Goal: Check status: Verify the current state of an ongoing process or item

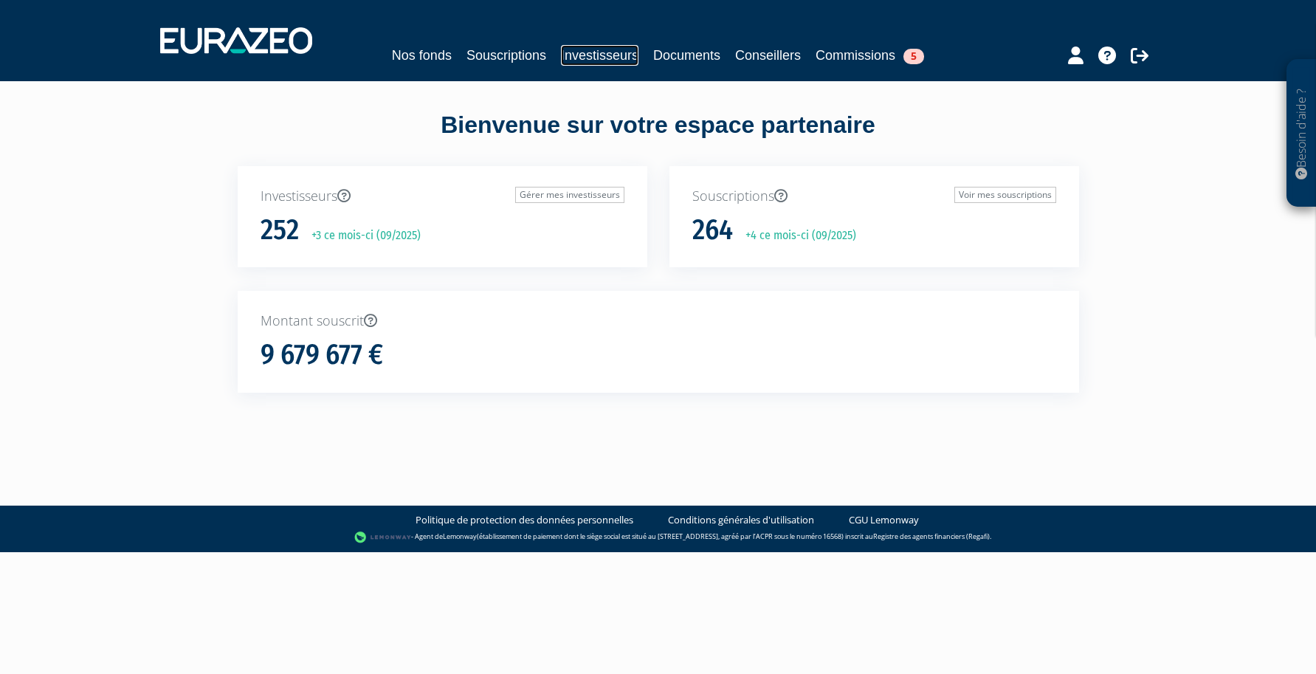
click at [580, 56] on link "Investisseurs" at bounding box center [599, 55] width 77 height 21
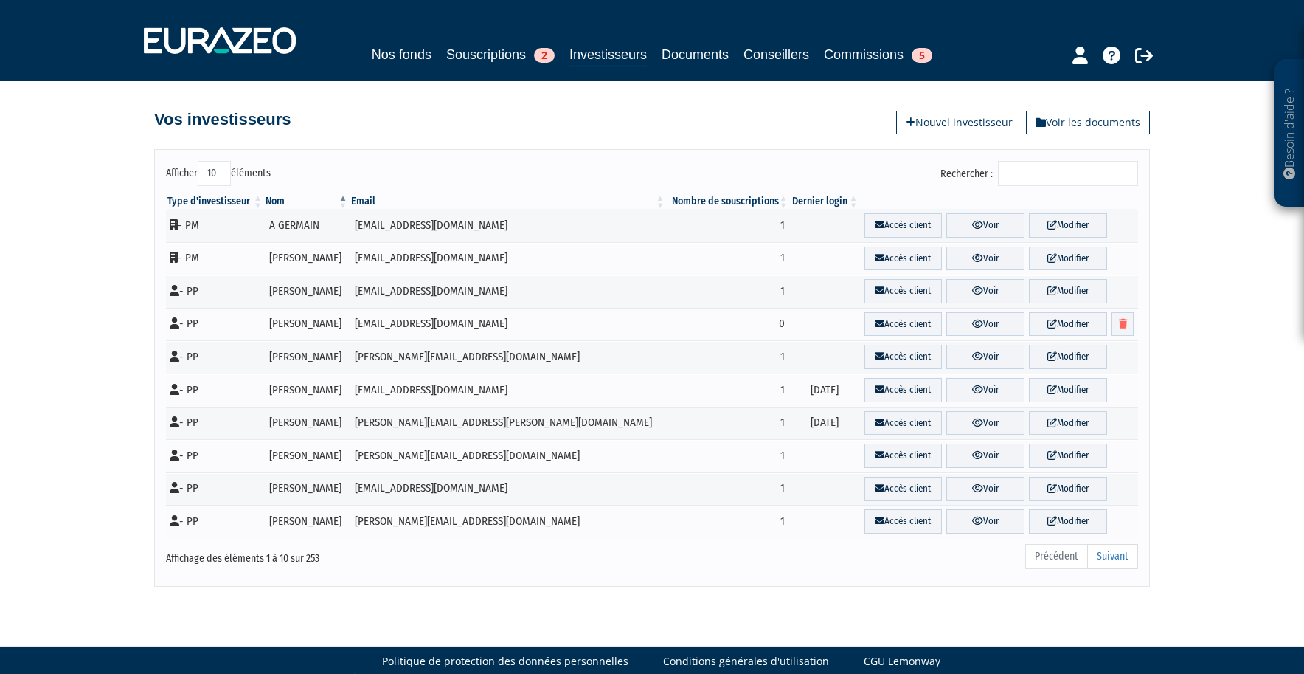
click at [1105, 176] on input "Rechercher :" at bounding box center [1068, 173] width 140 height 25
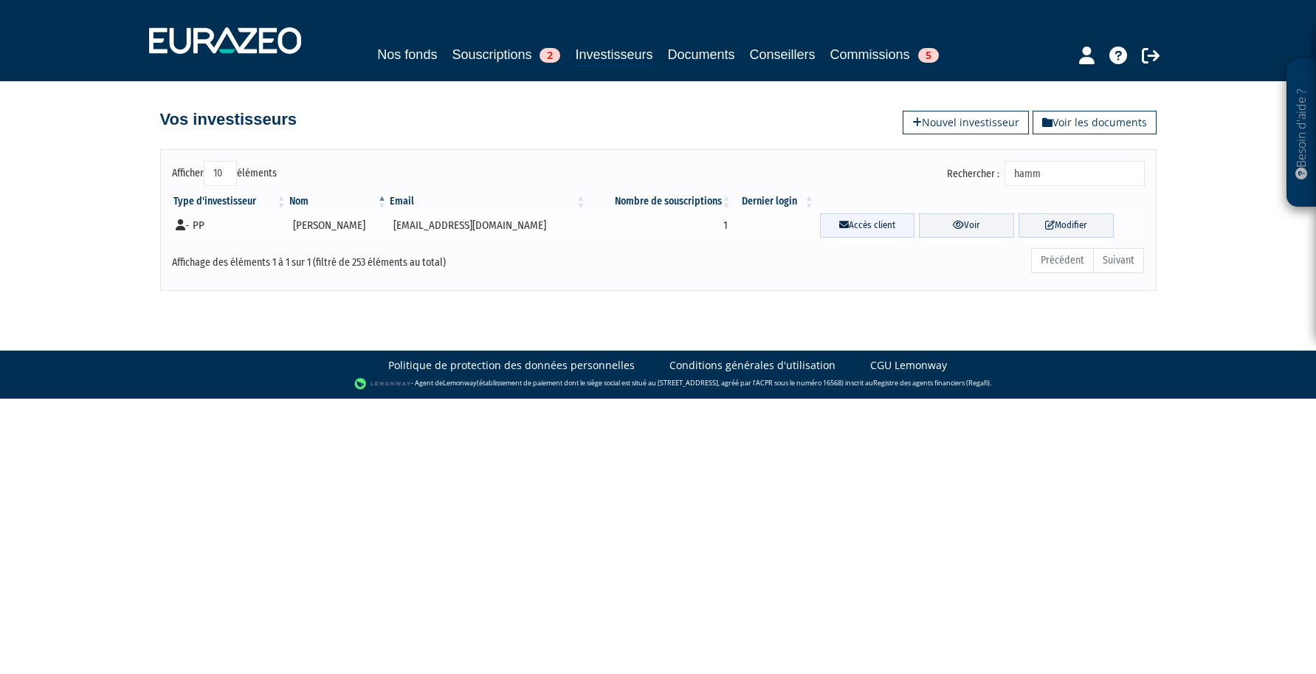
type input "hamm"
click at [864, 227] on link "Accès client" at bounding box center [867, 225] width 95 height 24
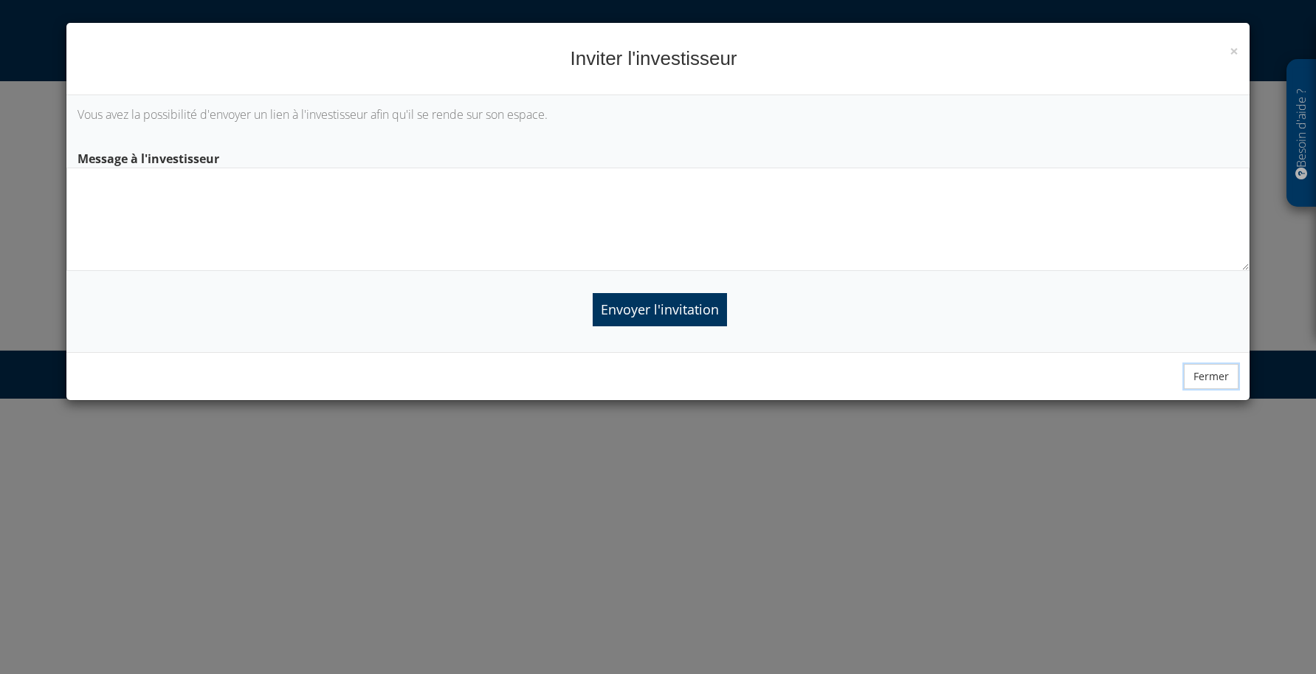
click at [1198, 382] on button "Fermer" at bounding box center [1210, 376] width 55 height 25
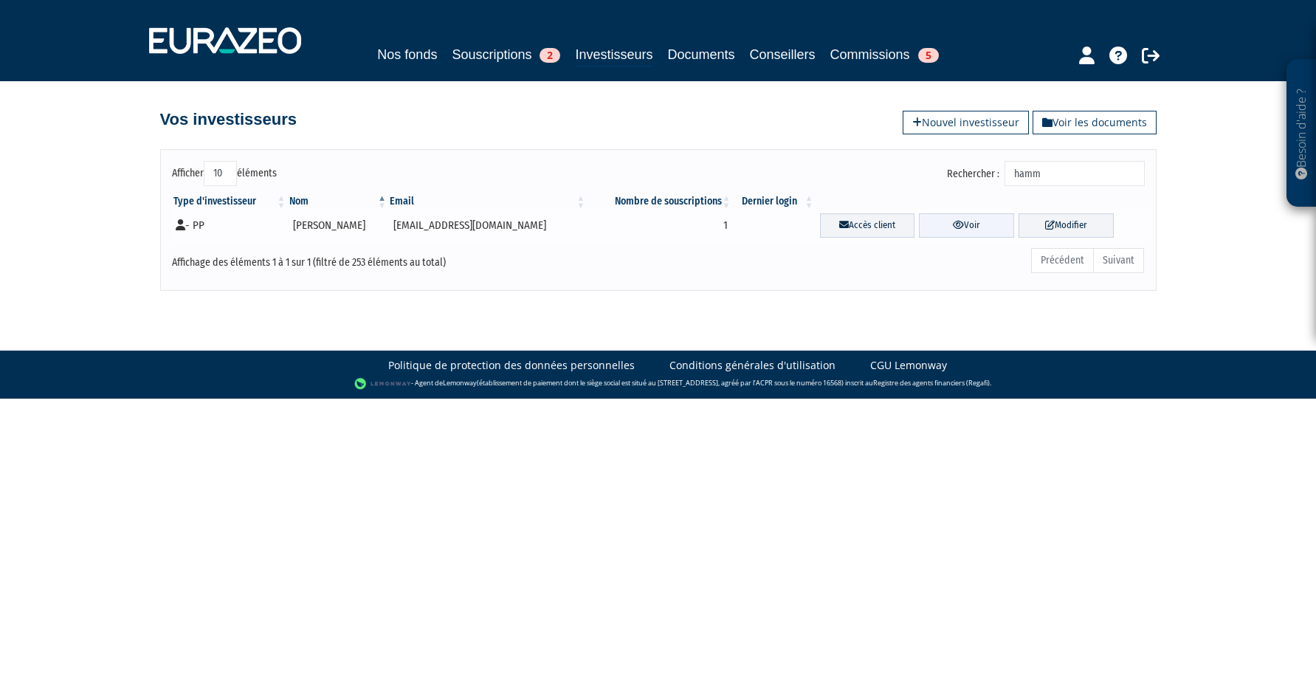
click at [960, 229] on link "Voir" at bounding box center [966, 225] width 95 height 24
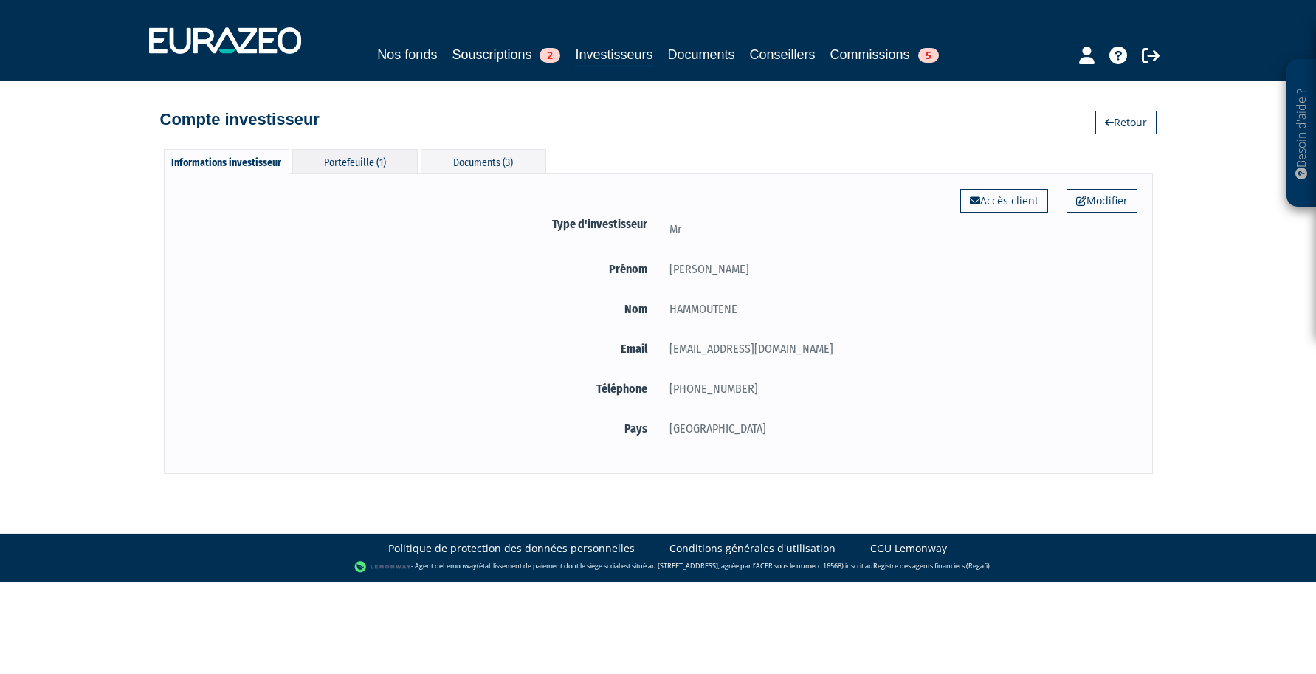
click at [375, 164] on div "Portefeuille (1)" at bounding box center [354, 161] width 125 height 24
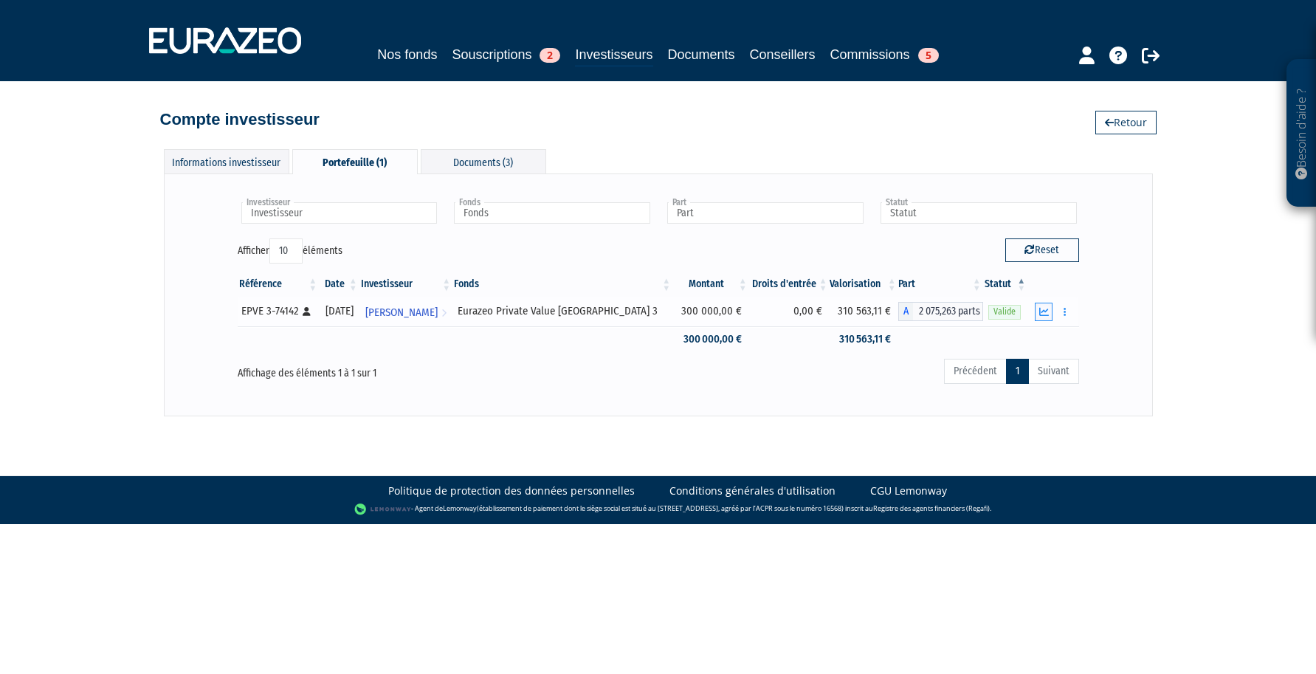
click at [1050, 314] on button "button" at bounding box center [1043, 312] width 18 height 18
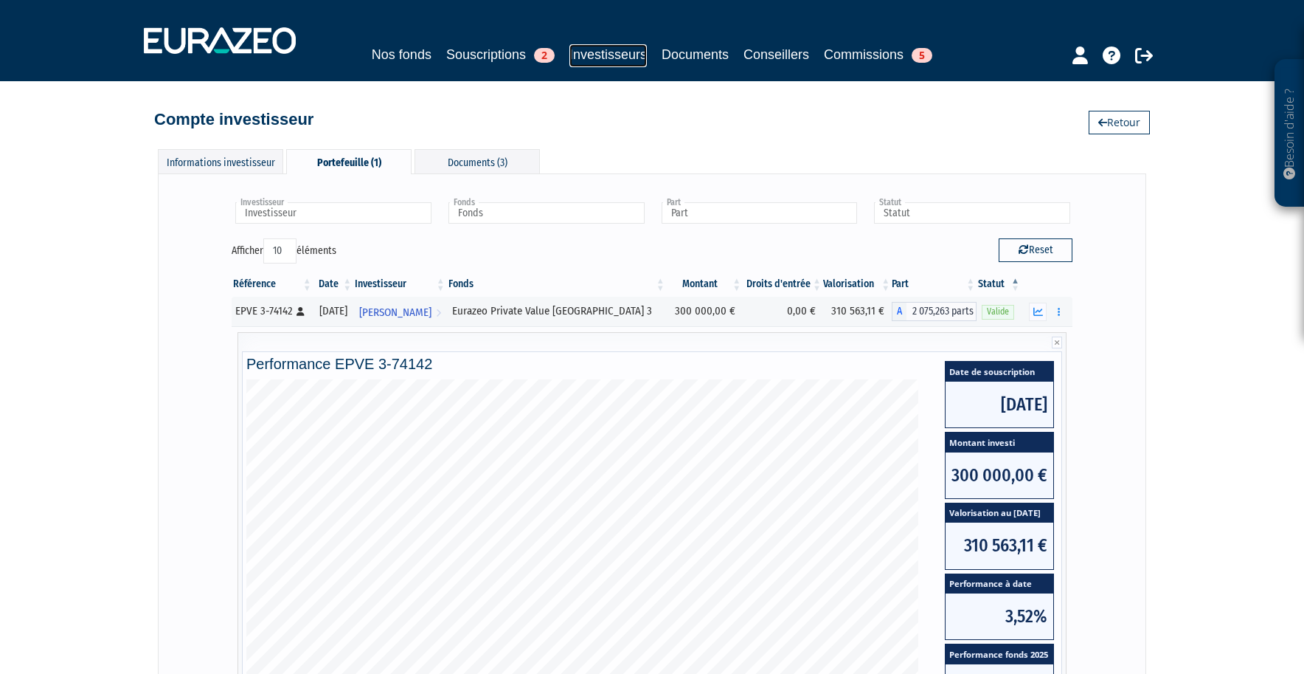
click at [637, 48] on link "Investisseurs" at bounding box center [608, 55] width 77 height 23
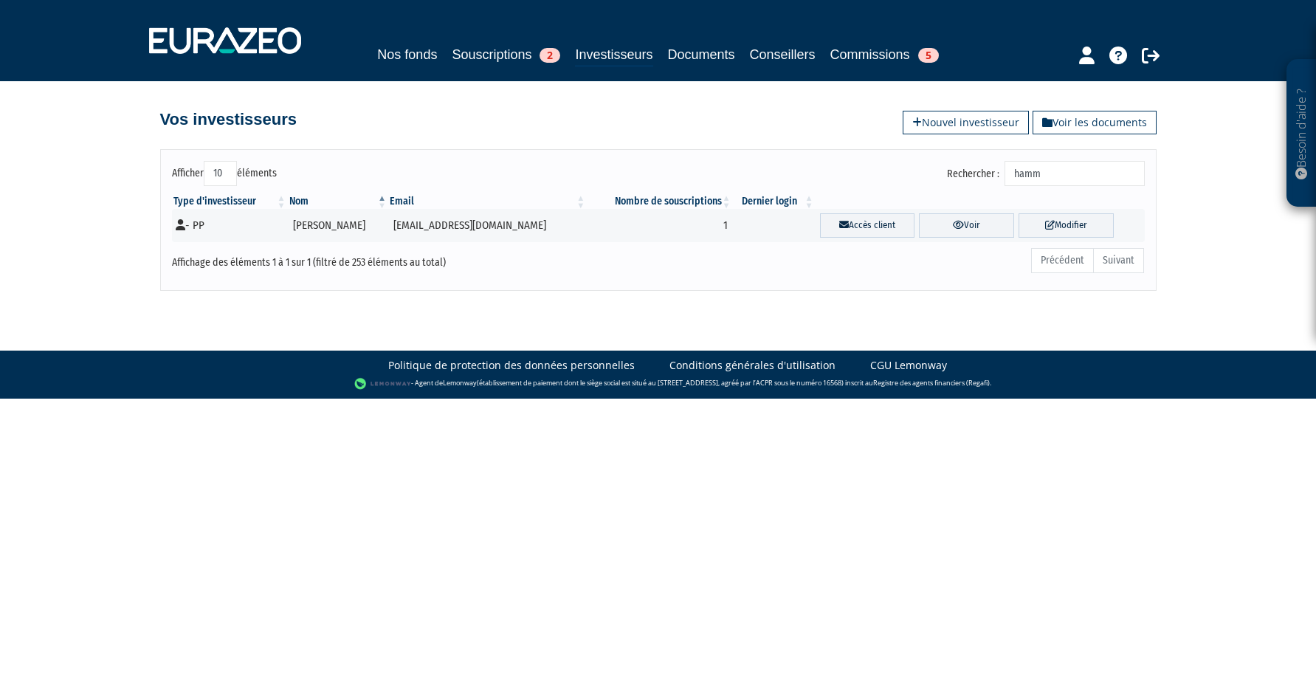
drag, startPoint x: 1108, startPoint y: 169, endPoint x: 688, endPoint y: 168, distance: 419.8
click at [694, 170] on div "Rechercher : hamm" at bounding box center [906, 175] width 475 height 29
type input "bringou"
click at [934, 224] on link "Voir" at bounding box center [966, 225] width 95 height 24
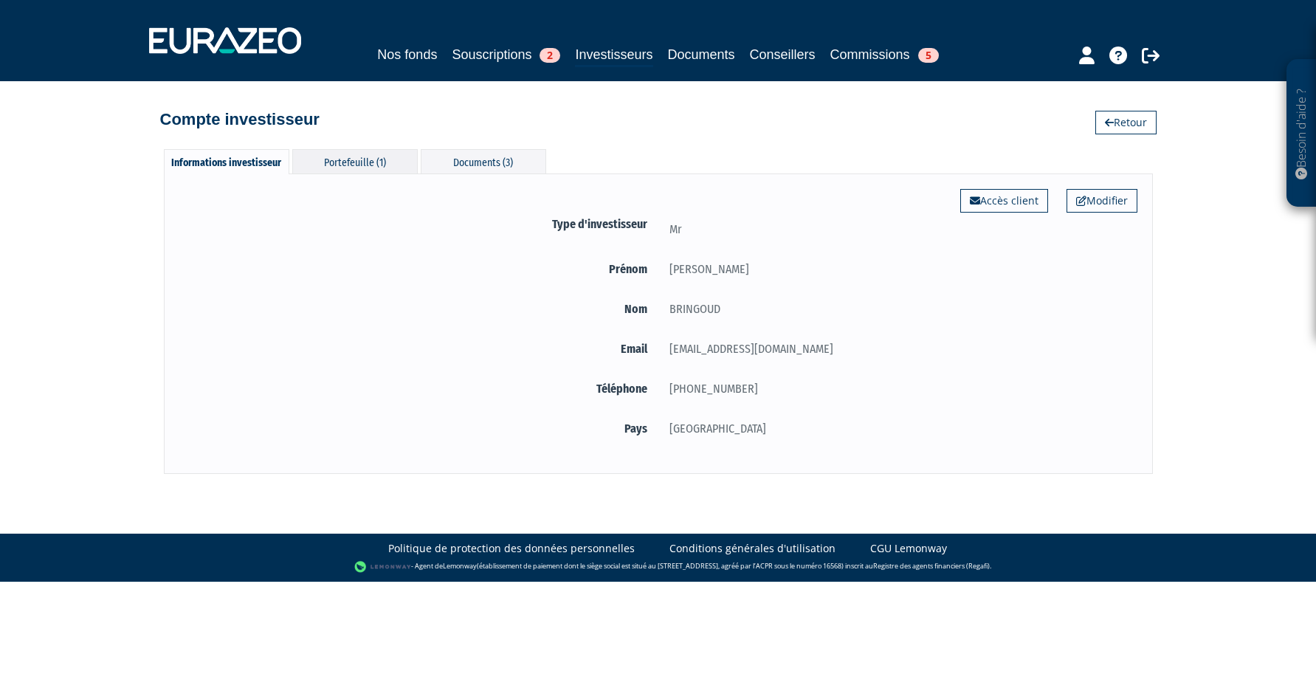
click at [388, 169] on div "Portefeuille (1)" at bounding box center [354, 161] width 125 height 24
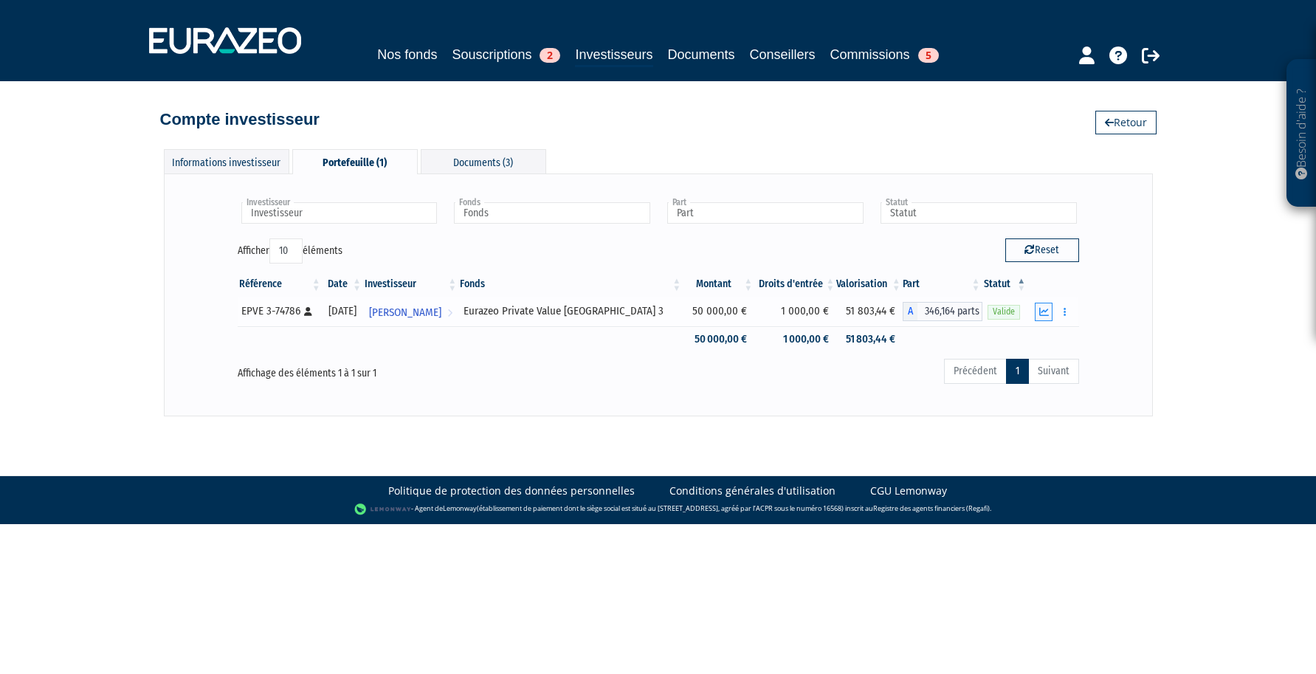
click at [1050, 317] on button "button" at bounding box center [1043, 312] width 18 height 18
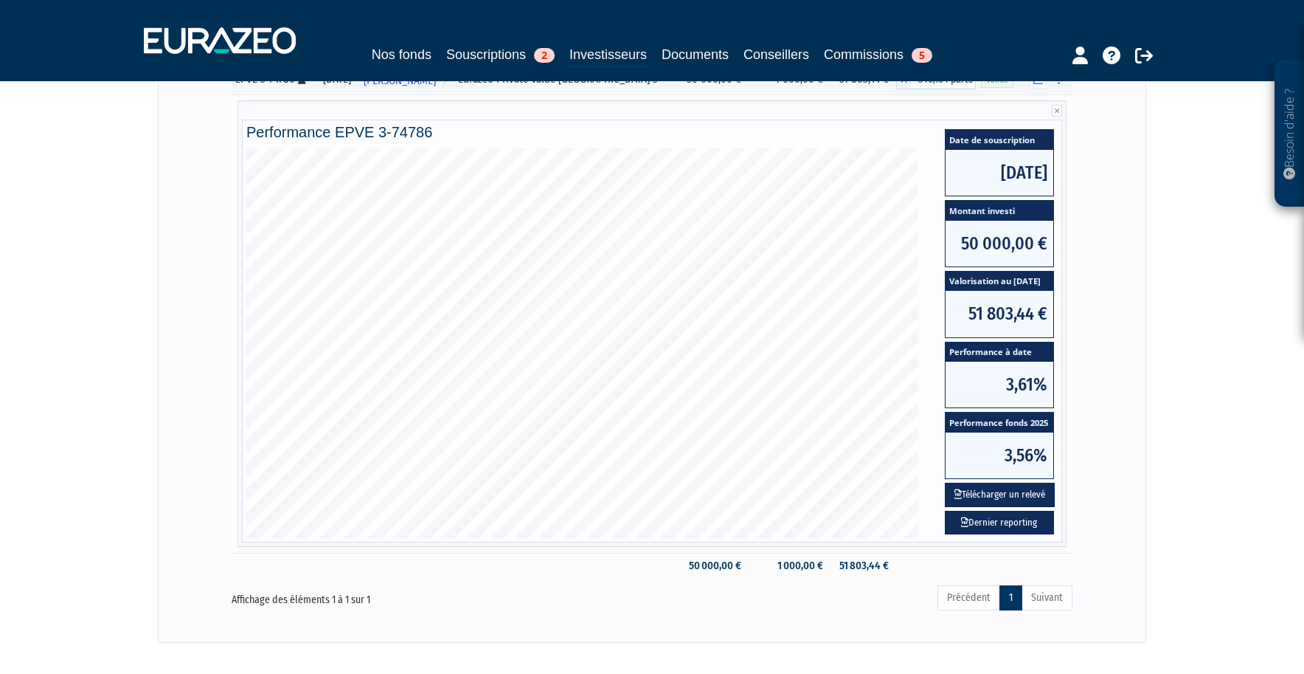
scroll to position [246, 0]
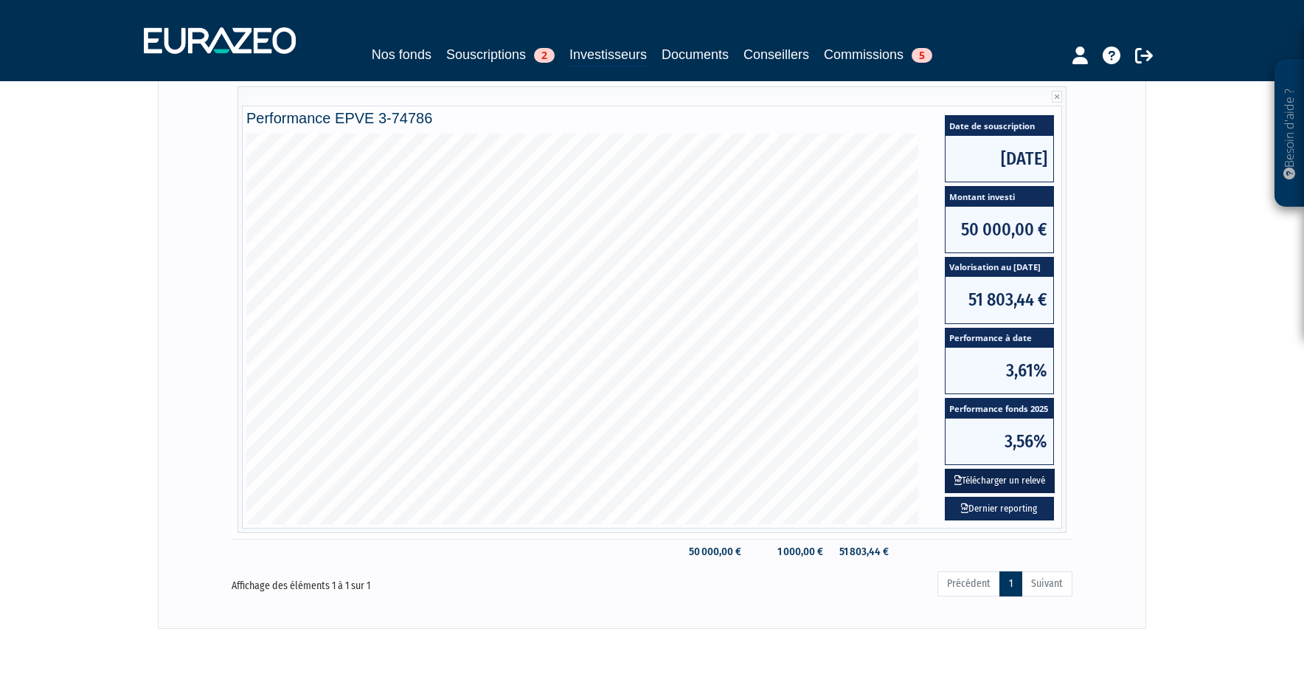
click at [1040, 481] on button "Télécharger un relevé" at bounding box center [1000, 481] width 110 height 24
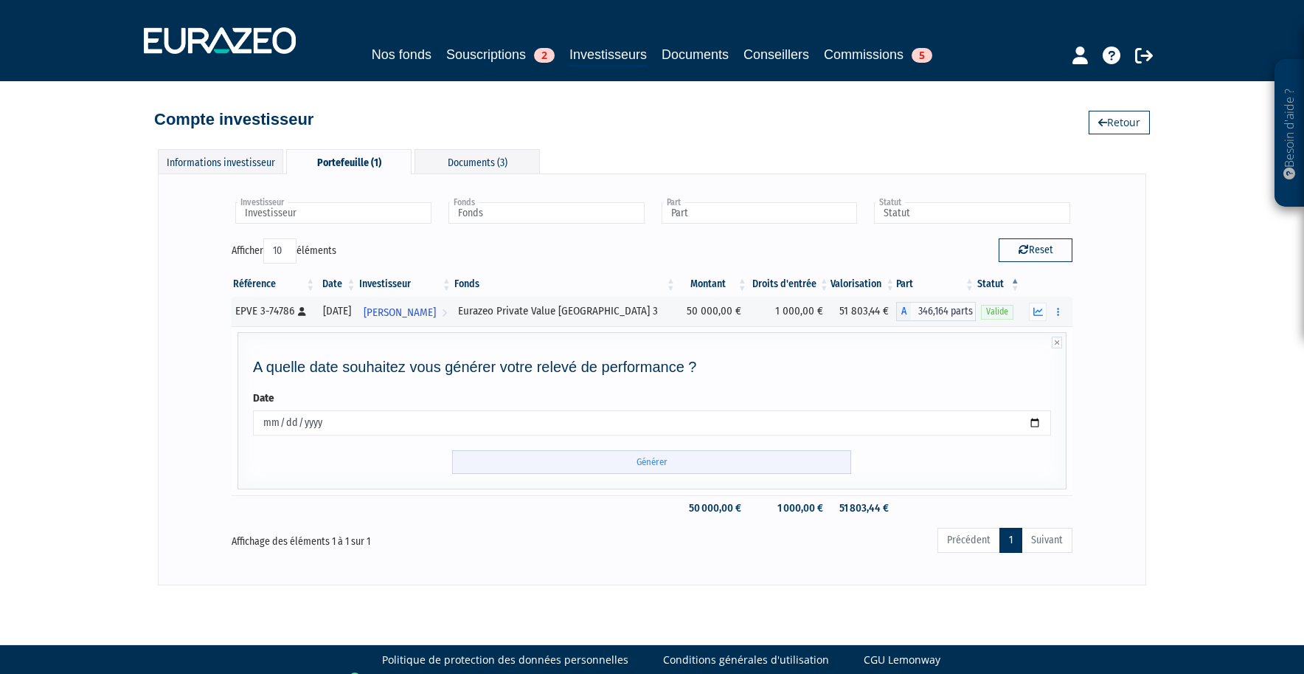
click at [682, 460] on input "Générer" at bounding box center [651, 462] width 399 height 24
click at [1053, 314] on button "button" at bounding box center [1059, 312] width 18 height 18
click at [1037, 312] on icon "button" at bounding box center [1039, 312] width 10 height 10
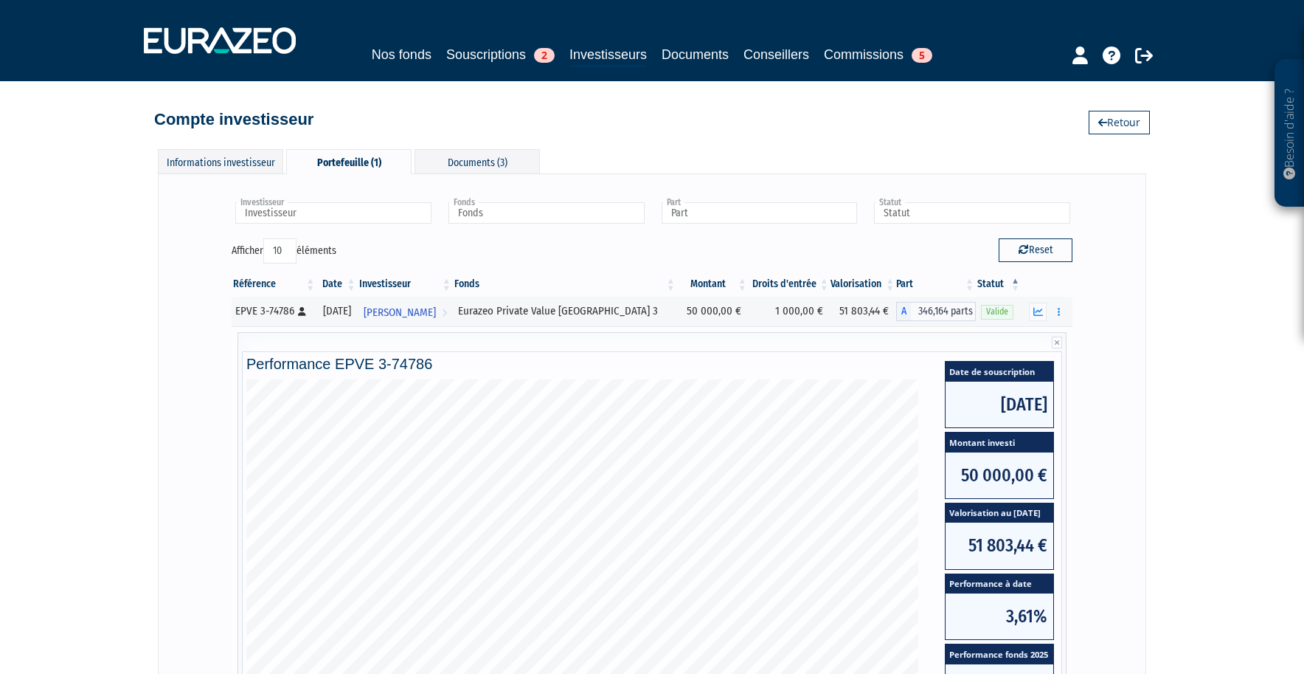
scroll to position [308, 0]
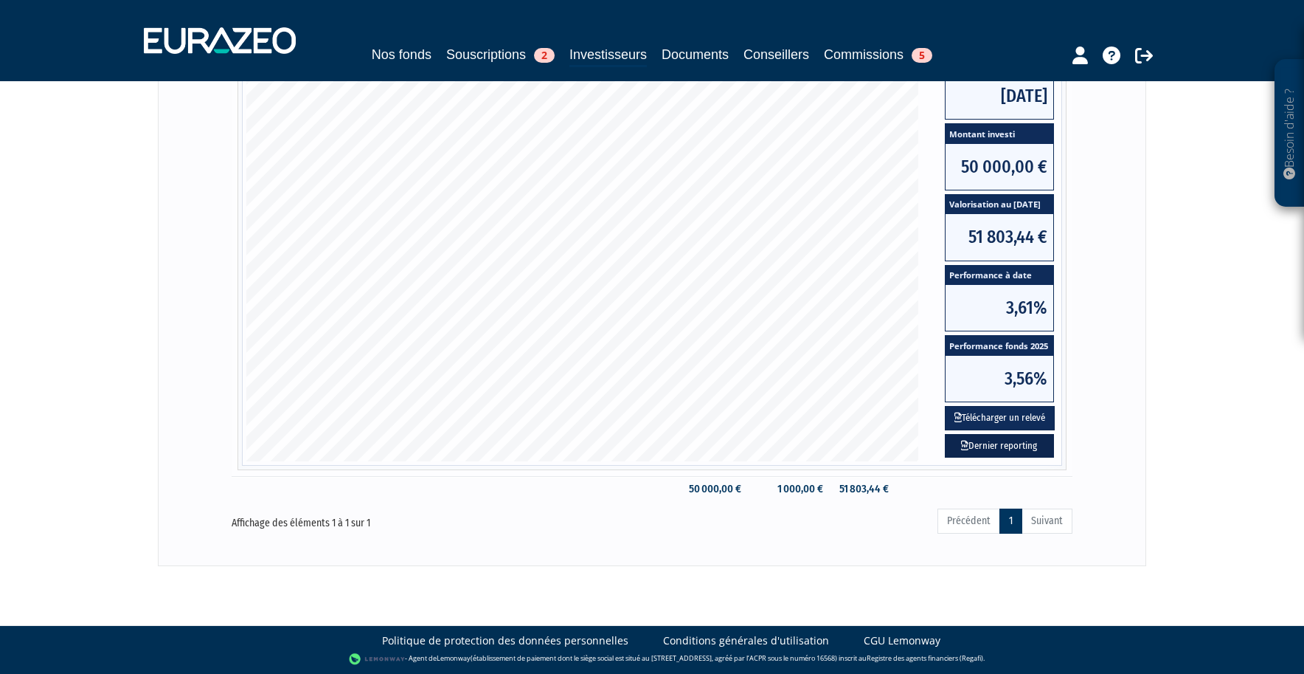
click at [1006, 452] on link "Dernier reporting" at bounding box center [999, 446] width 109 height 24
